Goal: Task Accomplishment & Management: Use online tool/utility

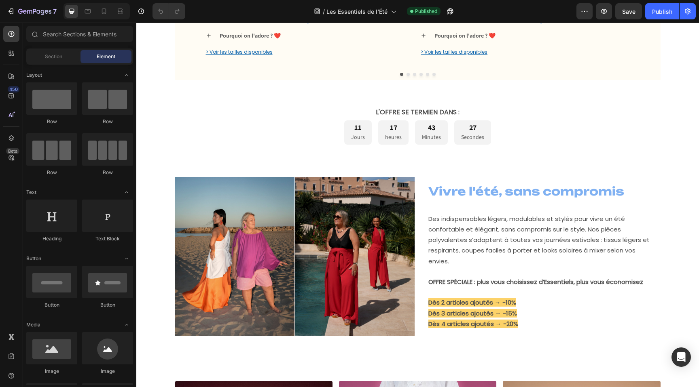
scroll to position [382, 0]
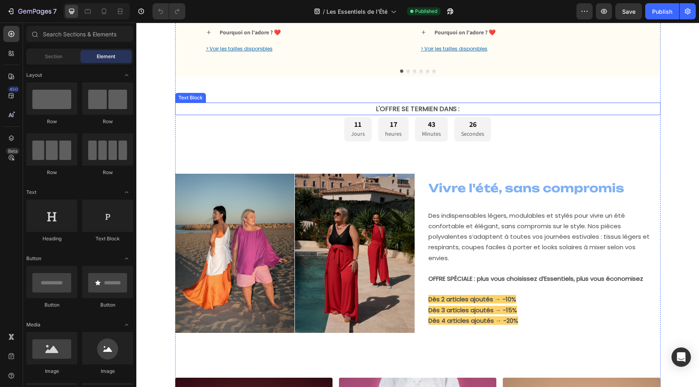
click at [407, 110] on strong "L'OFFRE SE TERMIEN DANS :" at bounding box center [418, 108] width 84 height 9
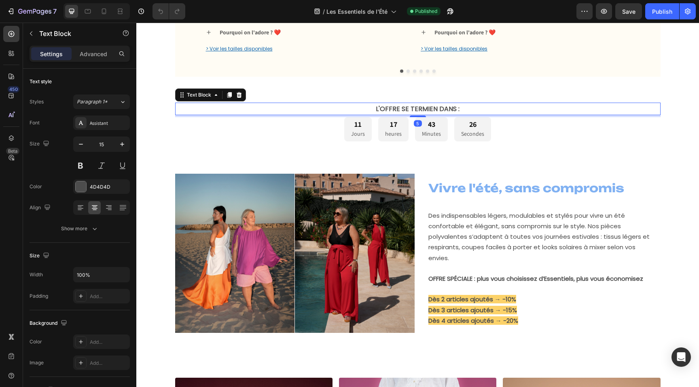
scroll to position [0, 0]
click at [437, 110] on strong "L'OFFRE SE TERMIEN DANS :" at bounding box center [418, 108] width 84 height 9
click at [432, 110] on strong "L'OFFRE SE TERMIEN DANS :" at bounding box center [418, 108] width 84 height 9
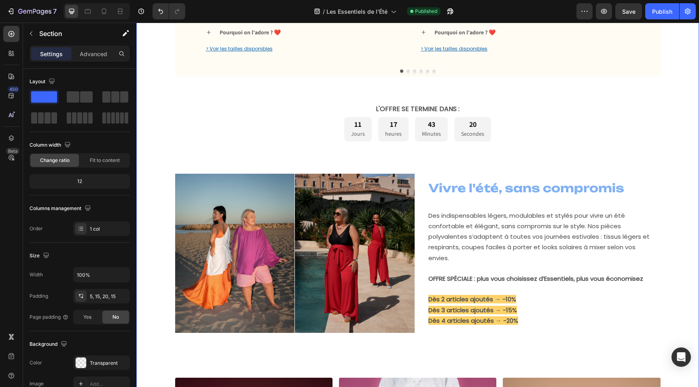
click at [159, 88] on div "Les Essentiels de l'Été Heading OFFRE SPÉCIALE Text Block Plus vous choisissez …" at bounding box center [417, 157] width 550 height 996
click at [654, 10] on div "Publish" at bounding box center [662, 11] width 20 height 8
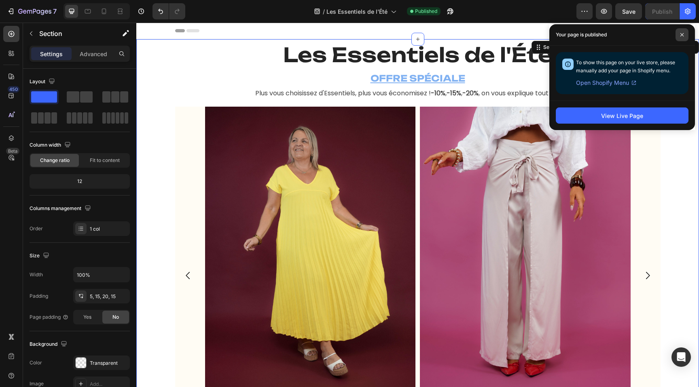
click at [683, 35] on icon at bounding box center [682, 35] width 4 height 4
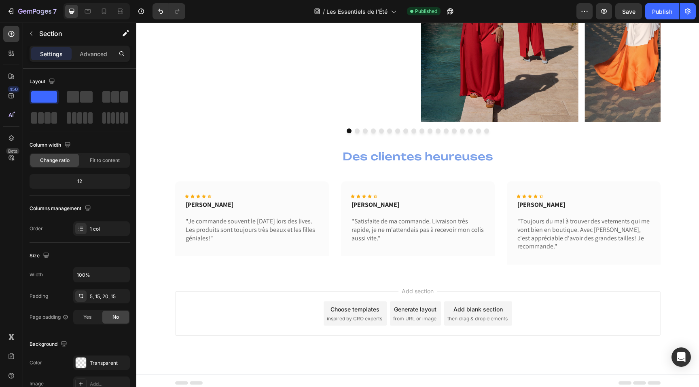
scroll to position [1138, 0]
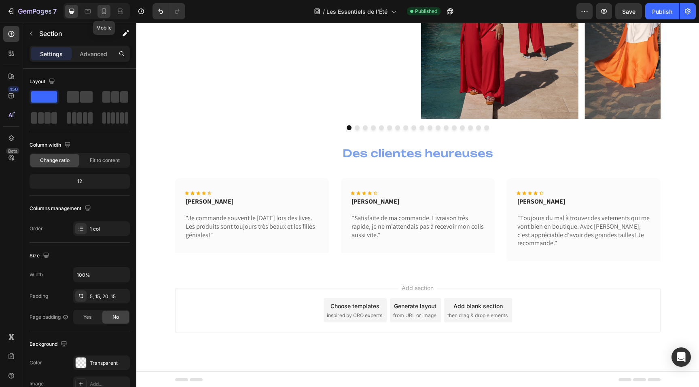
click at [100, 12] on icon at bounding box center [104, 11] width 8 height 8
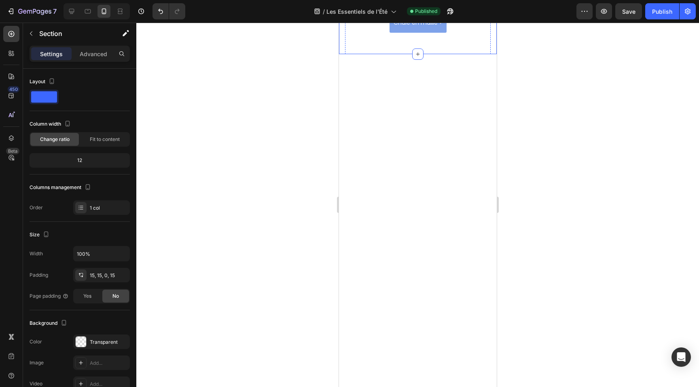
scroll to position [1193, 0]
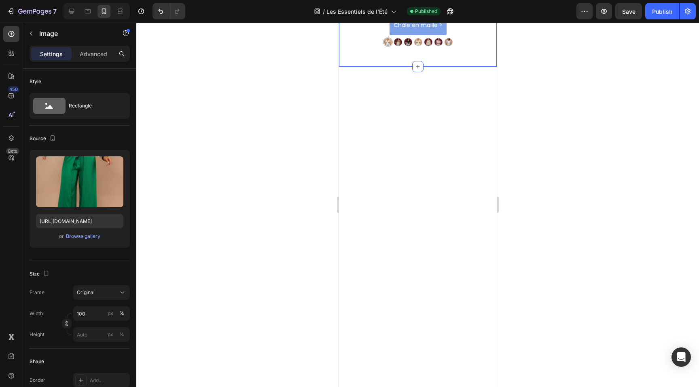
click at [75, 236] on div "Browse gallery" at bounding box center [83, 236] width 34 height 7
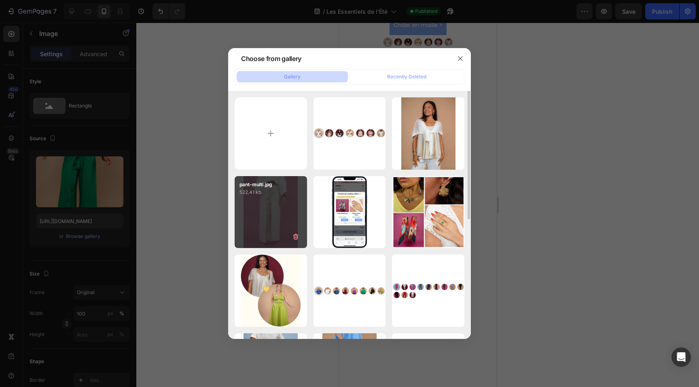
click at [275, 200] on div "pant-multi.jpg 522.41 kb" at bounding box center [270, 212] width 72 height 72
type input "[URL][DOMAIN_NAME]"
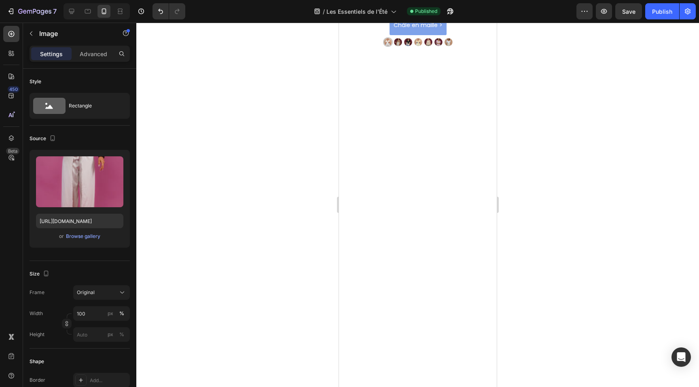
click at [533, 8] on div "/ Les Essentiels de l'Été Published" at bounding box center [384, 11] width 384 height 16
click at [685, 14] on icon "button" at bounding box center [687, 11] width 8 height 8
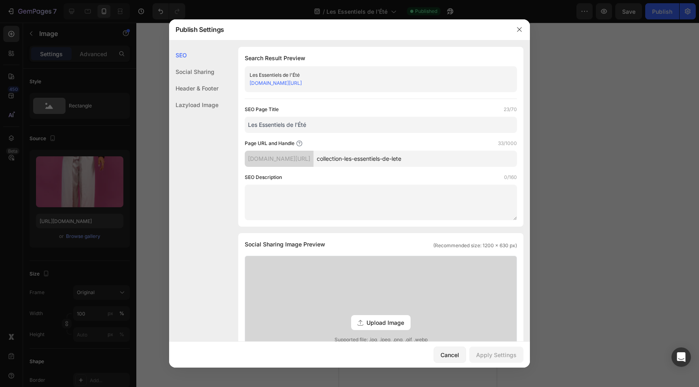
click at [302, 82] on link "[DOMAIN_NAME][URL]" at bounding box center [275, 83] width 52 height 6
click at [519, 30] on icon "button" at bounding box center [519, 29] width 6 height 6
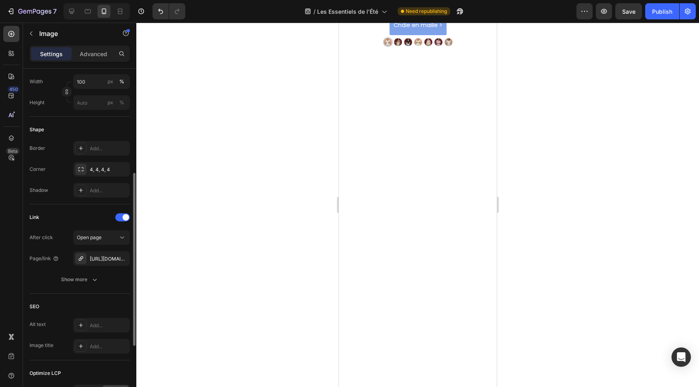
scroll to position [239, 0]
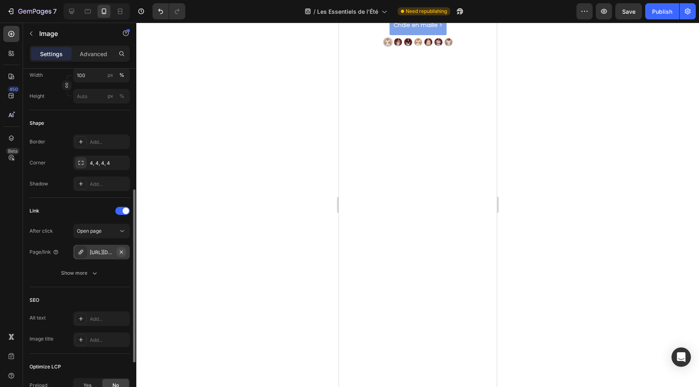
click at [122, 252] on icon "button" at bounding box center [121, 251] width 3 height 3
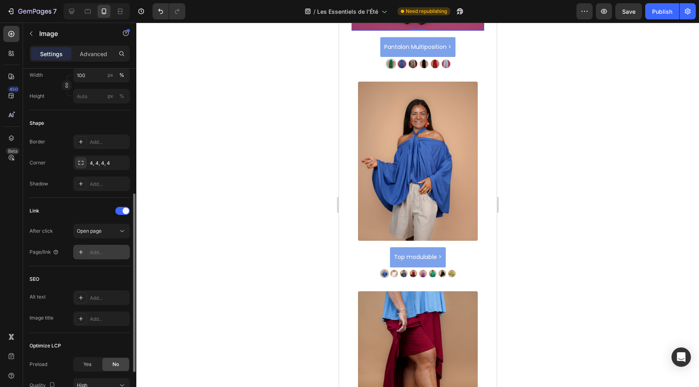
click at [99, 253] on div "Add..." at bounding box center [109, 252] width 38 height 7
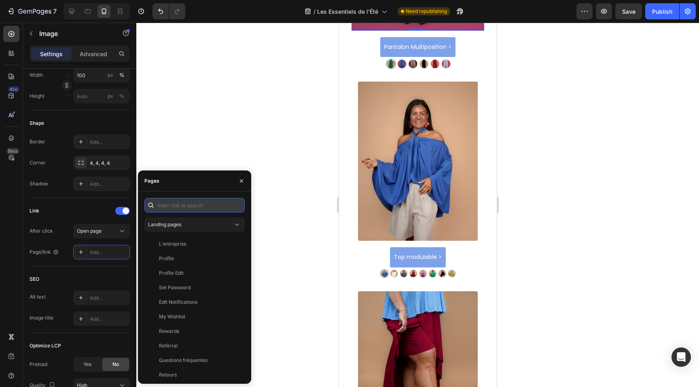
click at [172, 208] on input "text" at bounding box center [194, 205] width 100 height 15
paste input "[URL][DOMAIN_NAME]"
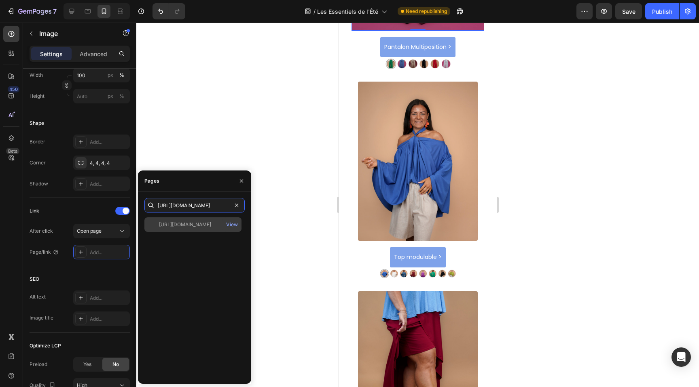
type input "[URL][DOMAIN_NAME]"
click at [184, 222] on div "[URL][DOMAIN_NAME]" at bounding box center [185, 224] width 52 height 7
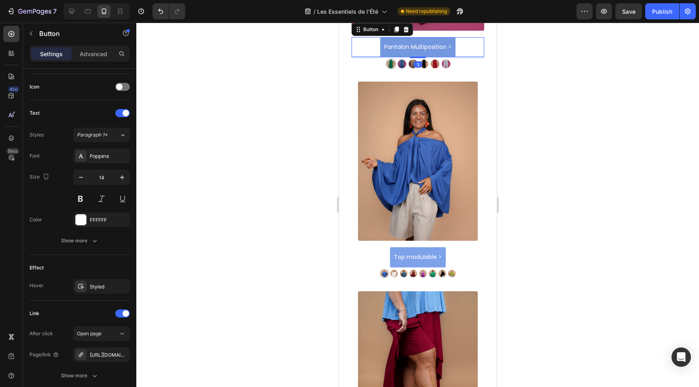
click at [405, 57] on link "Pantalon Multiposition >" at bounding box center [417, 47] width 75 height 20
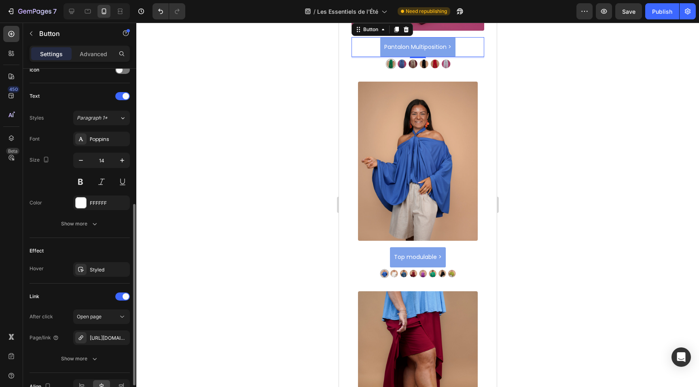
scroll to position [301, 0]
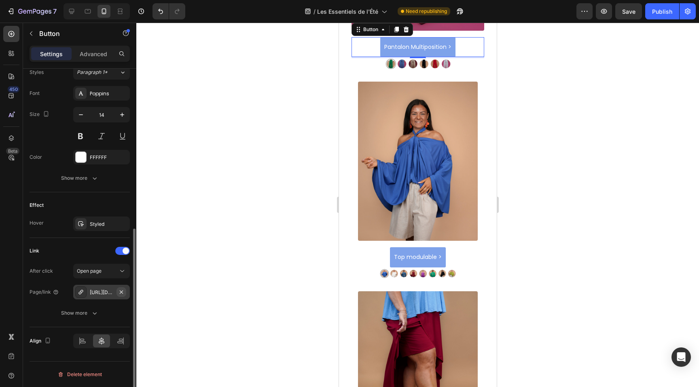
click at [121, 293] on icon "button" at bounding box center [121, 292] width 6 height 6
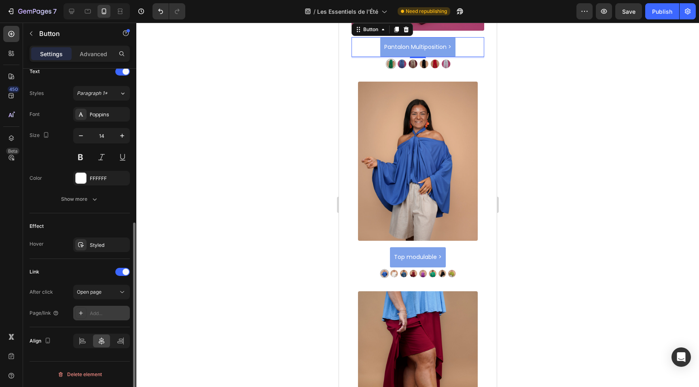
scroll to position [280, 0]
click at [101, 313] on div "Add..." at bounding box center [109, 313] width 38 height 7
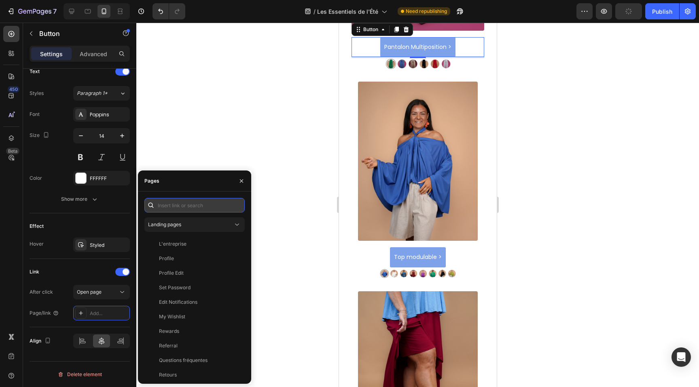
click at [171, 201] on input "text" at bounding box center [194, 205] width 100 height 15
paste input "[URL][DOMAIN_NAME]"
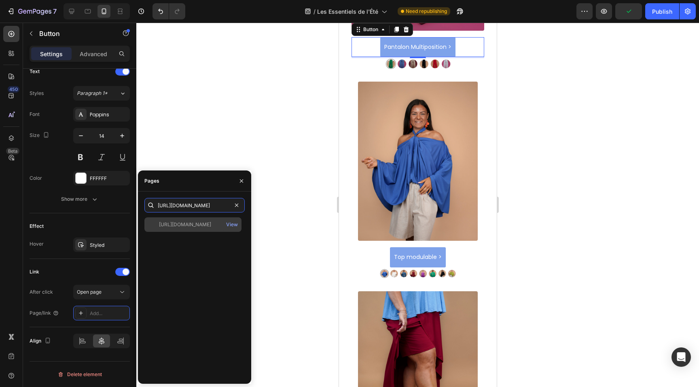
type input "[URL][DOMAIN_NAME]"
click at [182, 224] on div "[URL][DOMAIN_NAME]" at bounding box center [185, 224] width 52 height 7
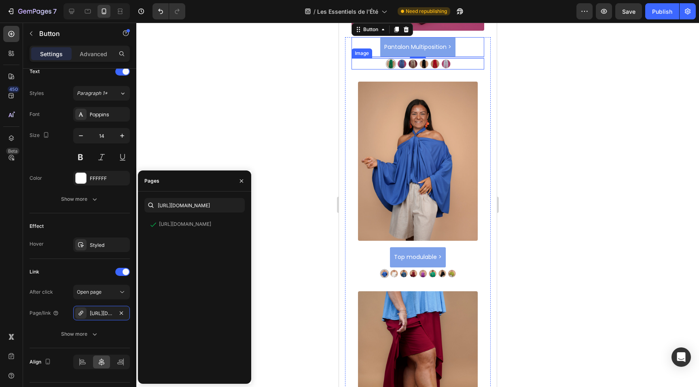
click at [406, 70] on img at bounding box center [417, 63] width 66 height 11
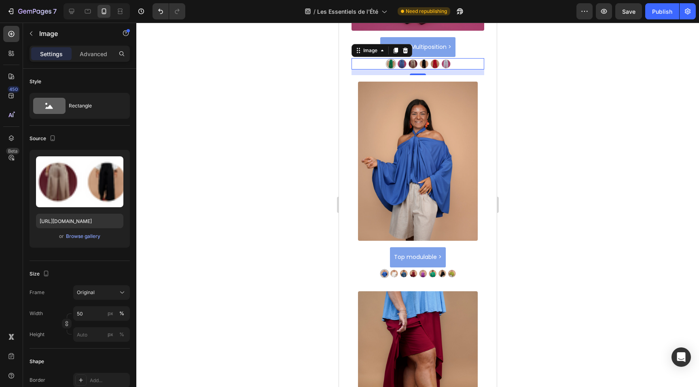
click at [418, 70] on img at bounding box center [417, 63] width 66 height 11
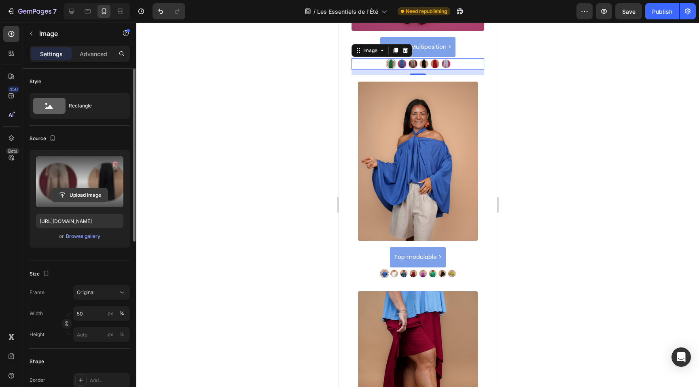
click at [87, 190] on input "file" at bounding box center [80, 195] width 56 height 14
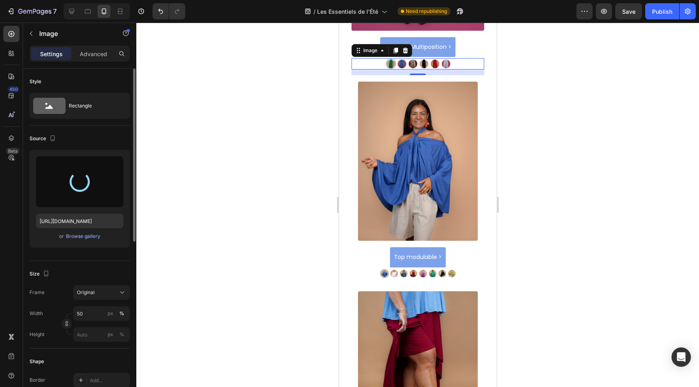
type input "[URL][DOMAIN_NAME]"
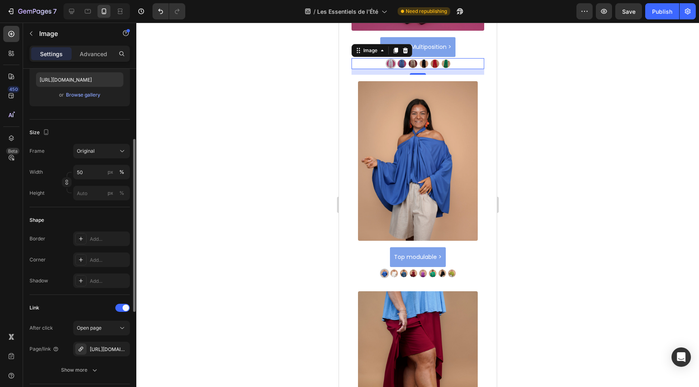
scroll to position [163, 0]
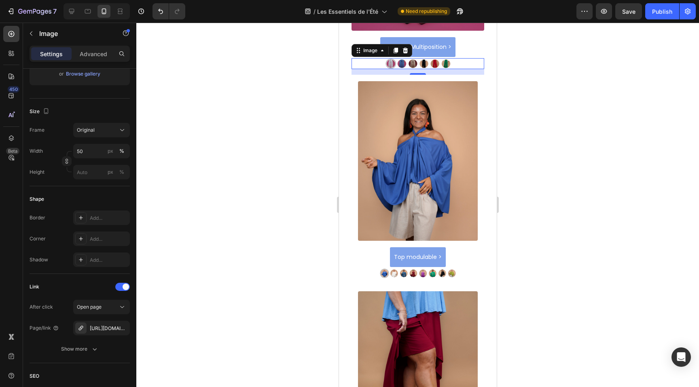
click at [407, 70] on img at bounding box center [417, 63] width 66 height 11
click at [119, 327] on icon "button" at bounding box center [121, 328] width 6 height 6
click at [103, 327] on div "Add..." at bounding box center [109, 328] width 38 height 7
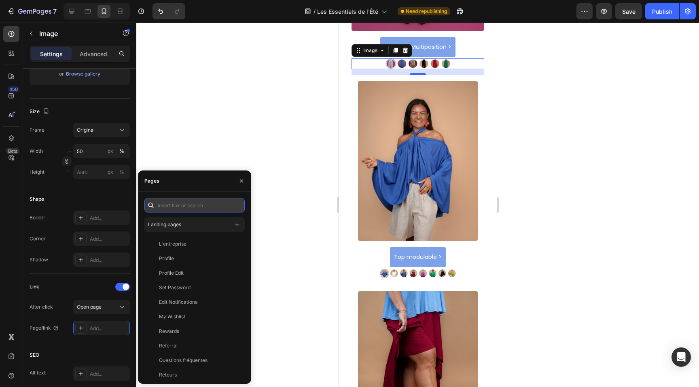
click at [196, 206] on input "text" at bounding box center [194, 205] width 100 height 15
paste input "[URL][DOMAIN_NAME]"
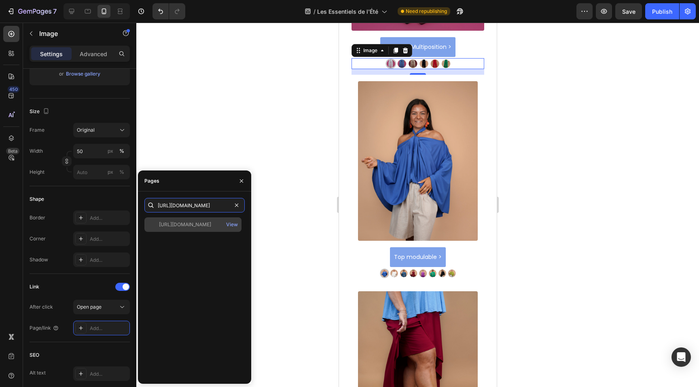
type input "[URL][DOMAIN_NAME]"
click at [192, 225] on div "[URL][DOMAIN_NAME]" at bounding box center [185, 224] width 52 height 7
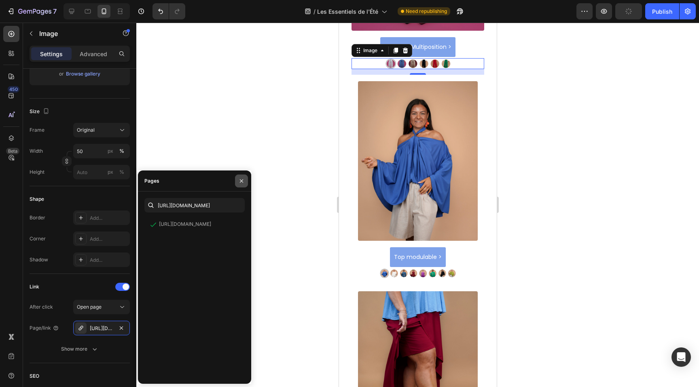
click at [243, 181] on icon "button" at bounding box center [241, 181] width 6 height 6
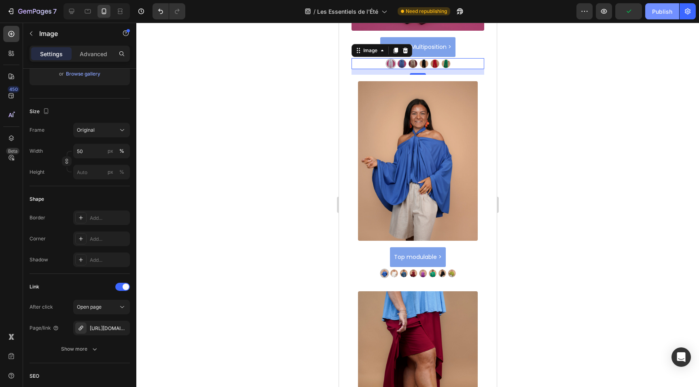
click at [663, 16] on button "Publish" at bounding box center [662, 11] width 34 height 16
